Goal: Check status

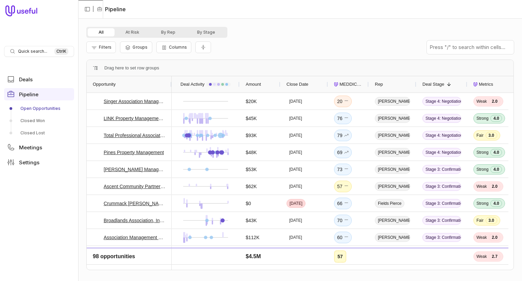
click at [434, 83] on span "Deal Stage" at bounding box center [434, 84] width 22 height 8
click at [437, 86] on span "Deal Stage" at bounding box center [434, 84] width 22 height 8
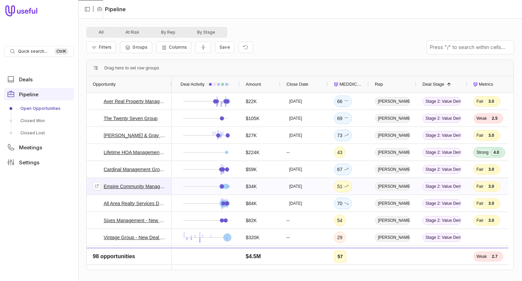
click at [127, 188] on link "Empire Community Management Deal" at bounding box center [135, 186] width 62 height 8
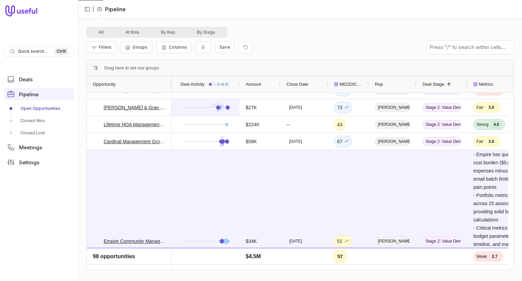
scroll to position [1293, 0]
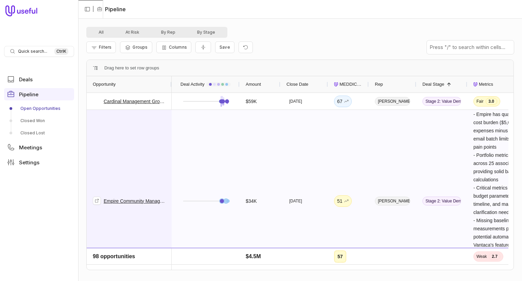
click at [145, 199] on link "Empire Community Management Deal" at bounding box center [135, 201] width 62 height 8
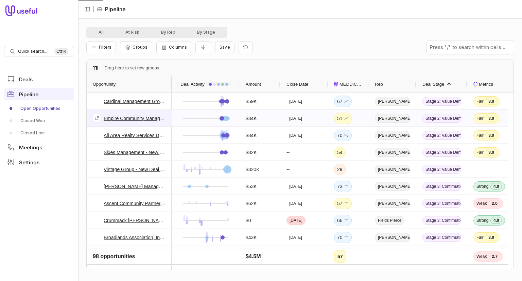
click at [136, 117] on link "Empire Community Management Deal" at bounding box center [135, 118] width 62 height 8
